Goal: Task Accomplishment & Management: Use online tool/utility

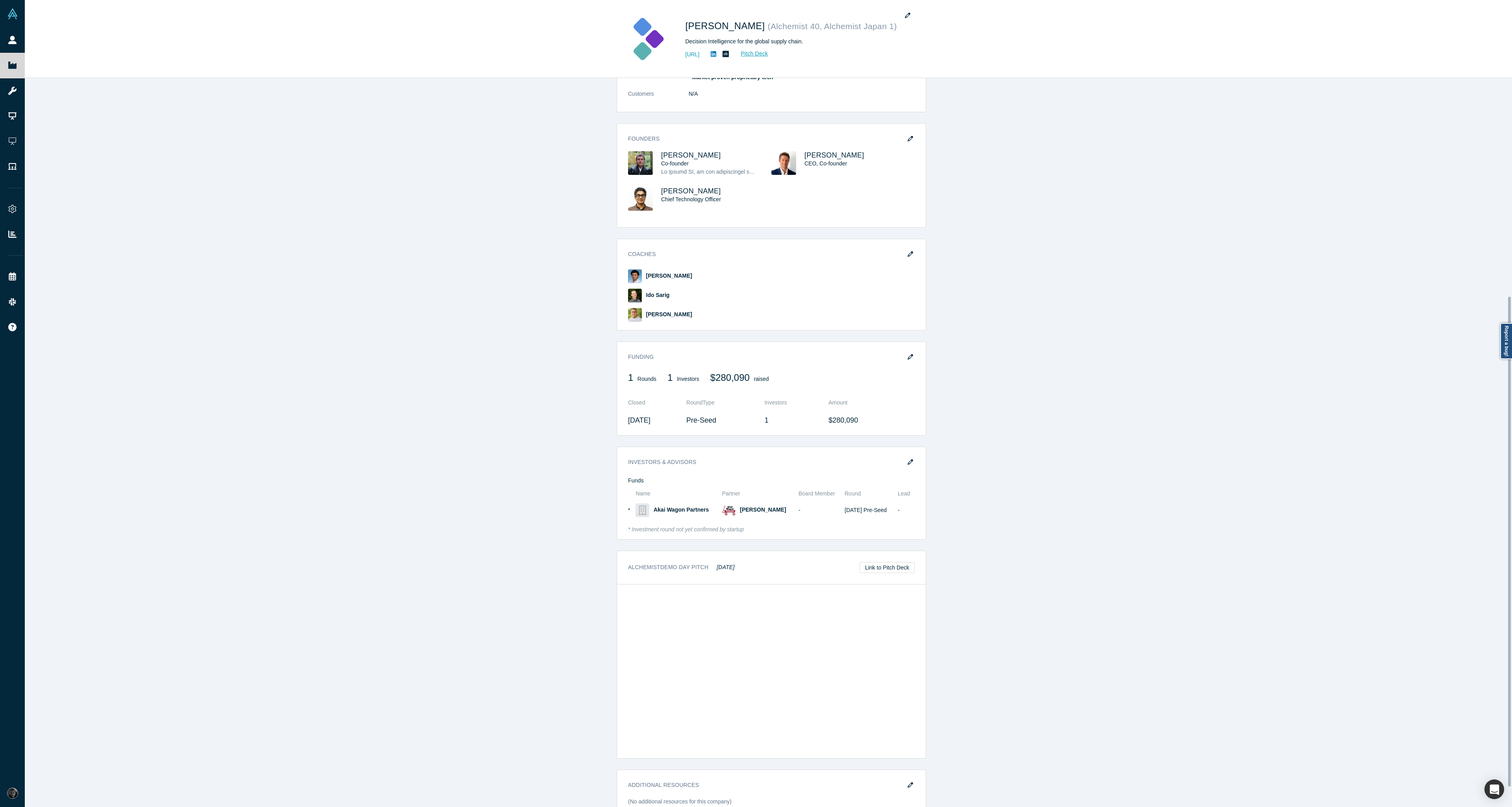
scroll to position [331, 0]
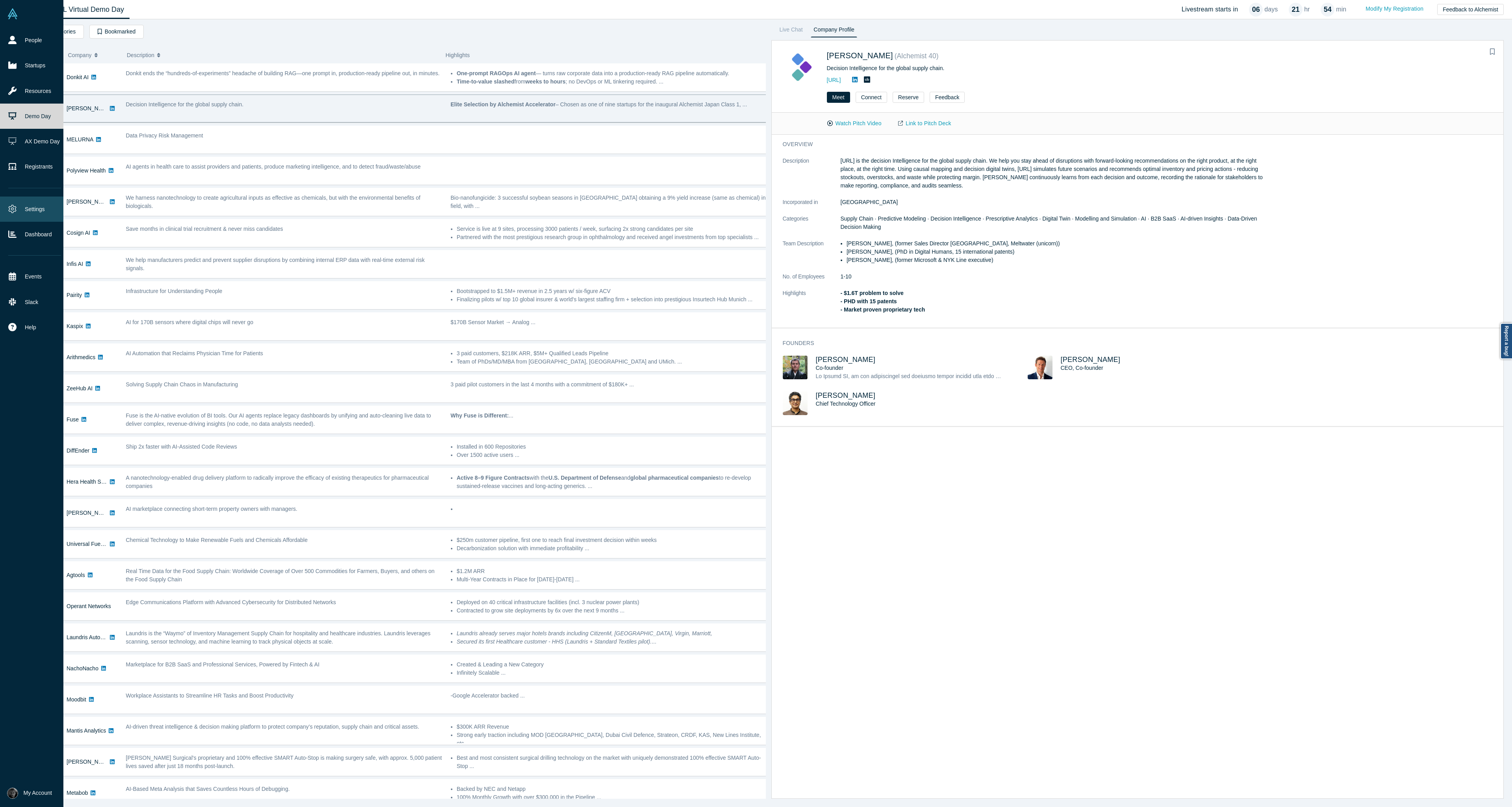
click at [48, 207] on link "Settings" at bounding box center [35, 209] width 69 height 25
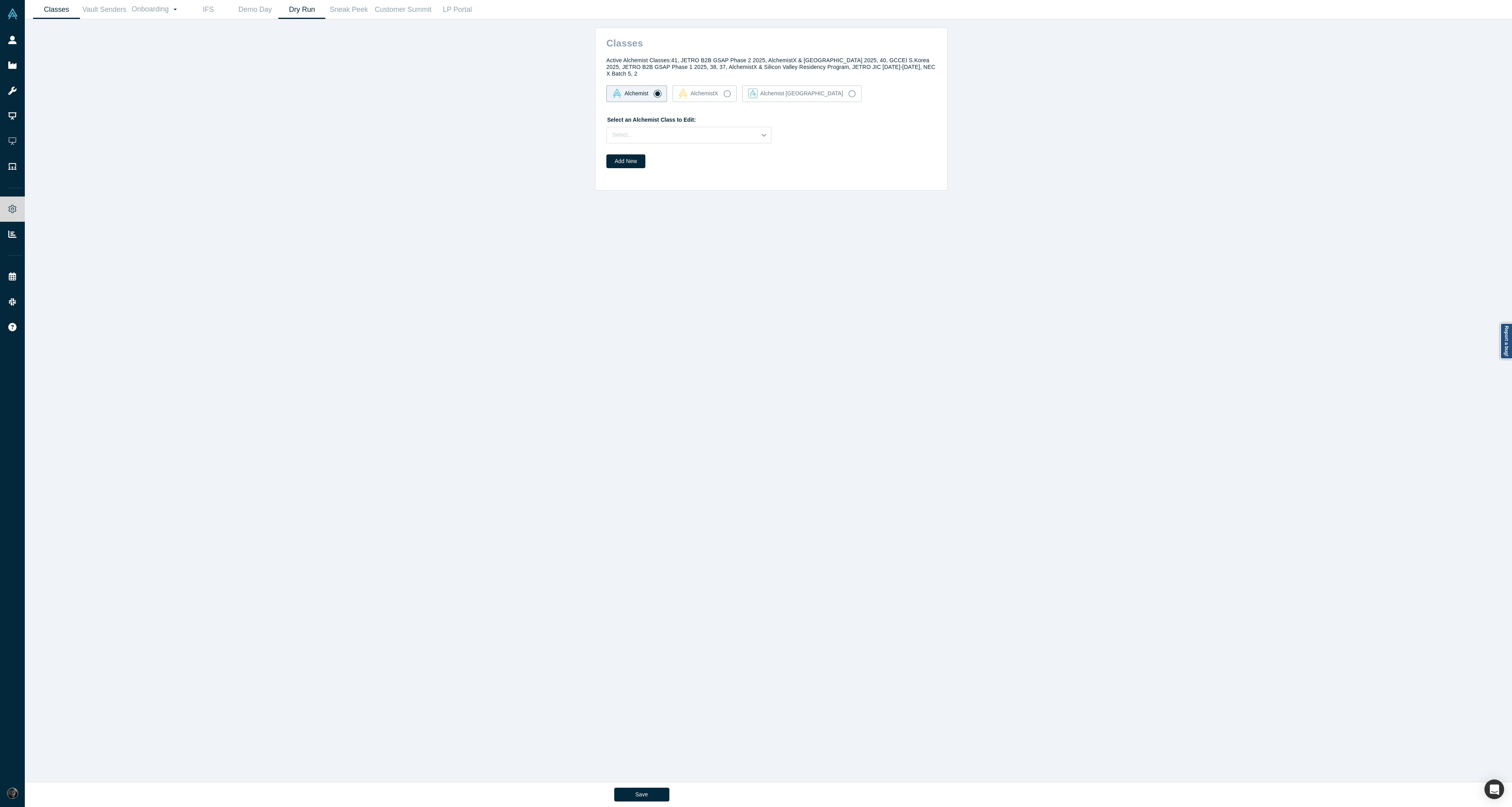
click at [310, 8] on link "Dry Run" at bounding box center [302, 10] width 47 height 19
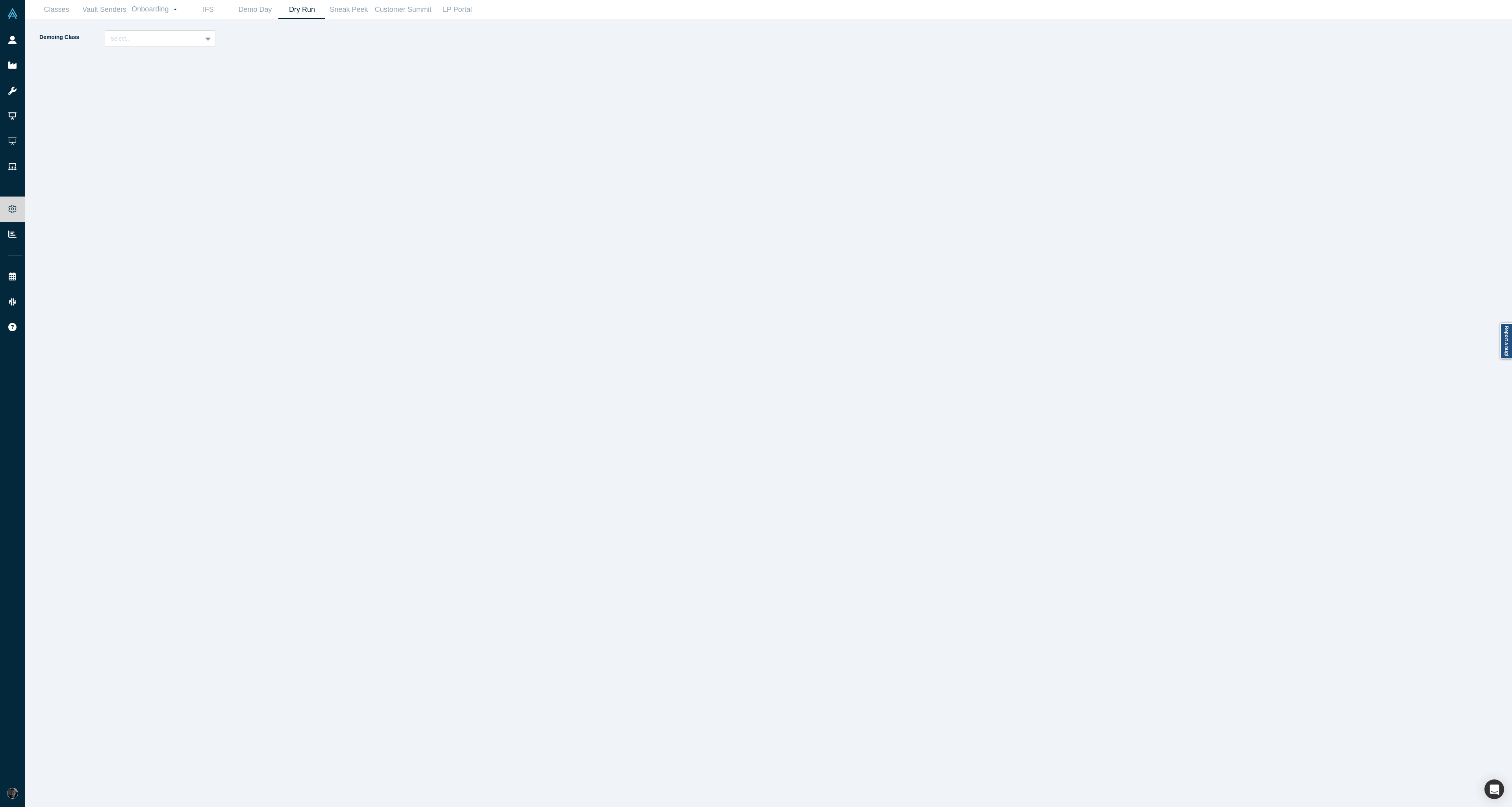
click at [647, 332] on div "Demoing Class Select..." at bounding box center [404, 418] width 730 height 776
click at [542, 239] on div "Demoing Class Select..." at bounding box center [404, 418] width 730 height 776
click at [203, 46] on div at bounding box center [208, 38] width 13 height 16
click at [193, 70] on div "Alchemist 40 (Active)" at bounding box center [160, 73] width 111 height 15
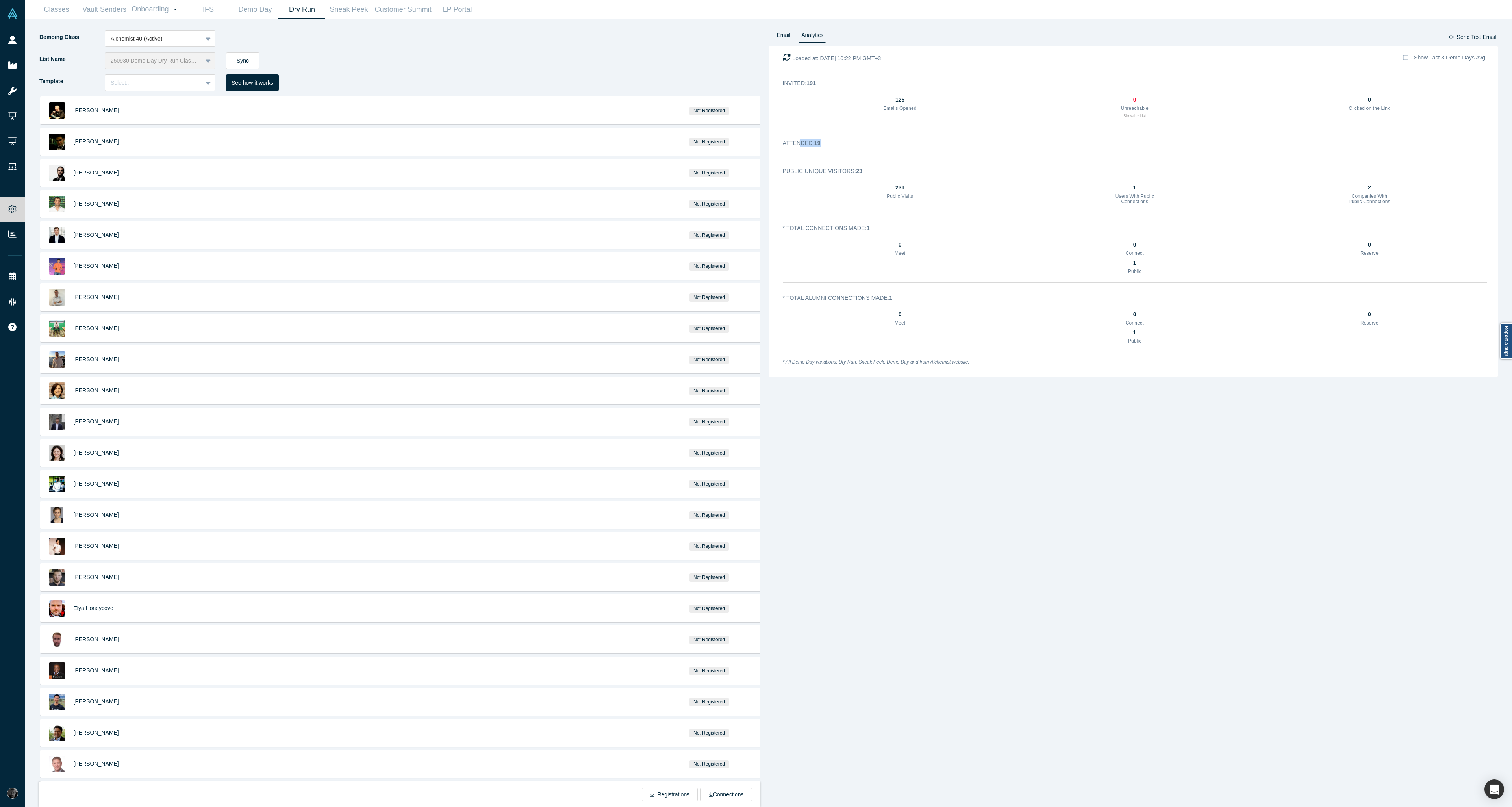
drag, startPoint x: 829, startPoint y: 146, endPoint x: 801, endPoint y: 146, distance: 28.0
click at [801, 146] on h3 "Attended : 19" at bounding box center [1129, 143] width 693 height 8
click at [926, 201] on div "231 Public Visits 1 Users With Public Connections 2 Companies With Public Conne…" at bounding box center [1135, 195] width 704 height 23
drag, startPoint x: 1365, startPoint y: 102, endPoint x: 1381, endPoint y: 100, distance: 16.1
click at [1381, 100] on div "0" at bounding box center [1369, 100] width 44 height 8
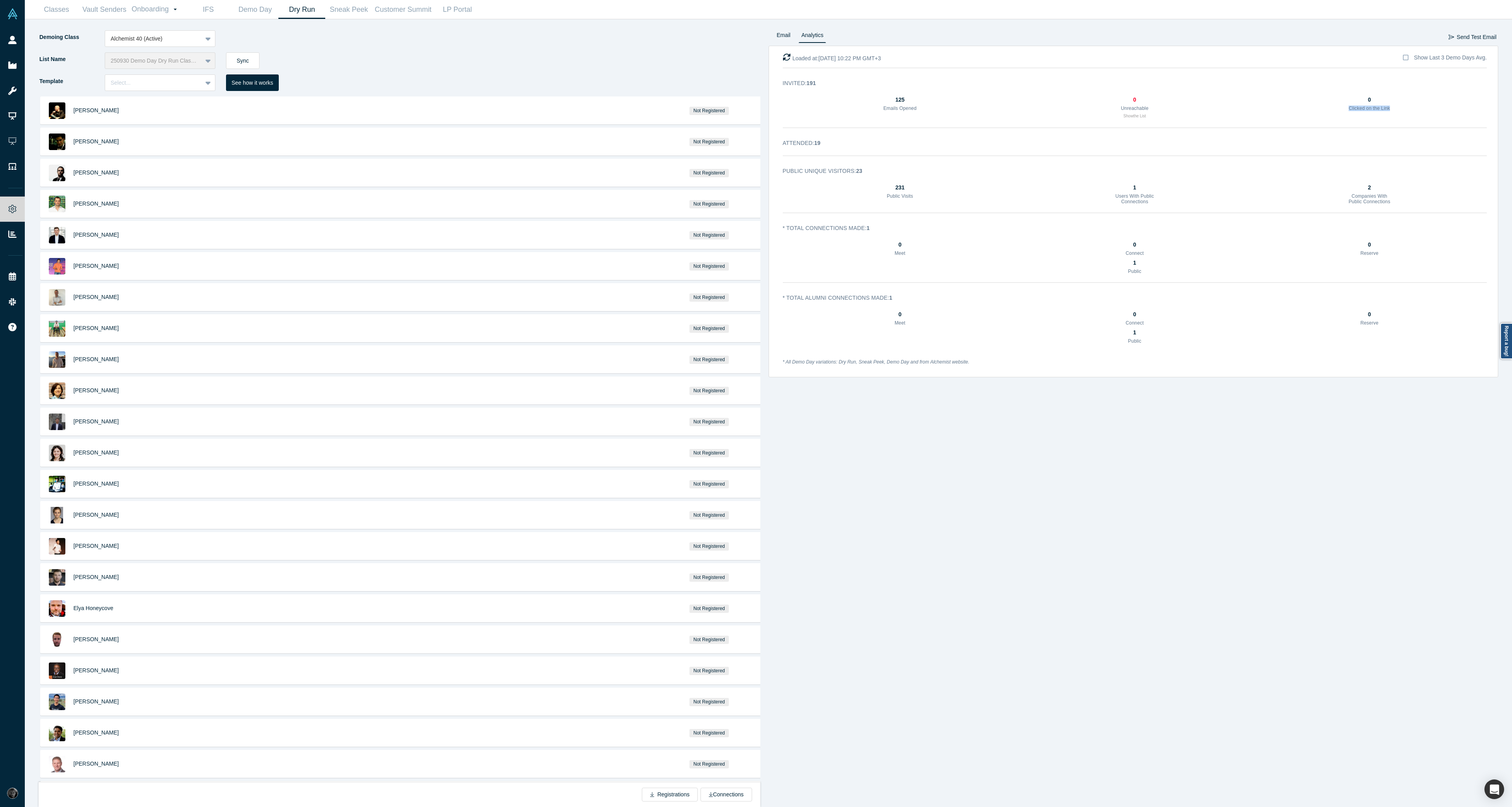
drag, startPoint x: 1413, startPoint y: 113, endPoint x: 1336, endPoint y: 109, distance: 77.1
click at [1336, 109] on div "125 Emails Opened 0 Unreachable Show the List 0 Clicked on the Link" at bounding box center [1135, 109] width 704 height 26
